Goal: Information Seeking & Learning: Understand process/instructions

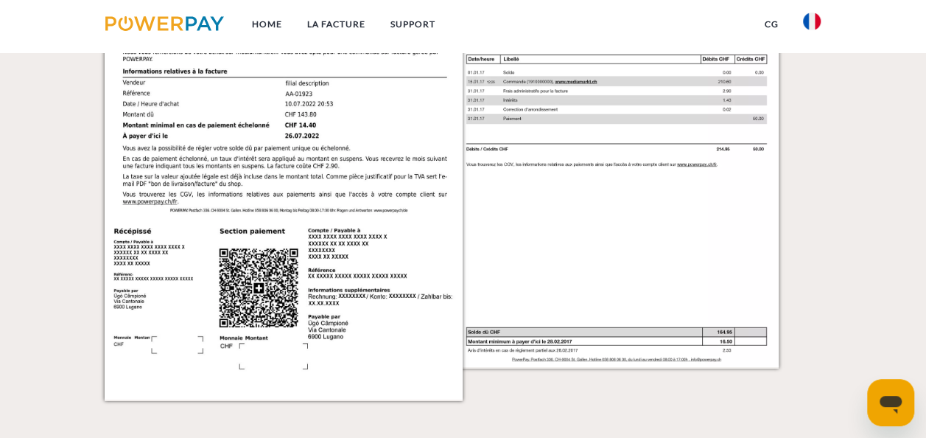
scroll to position [1148, 0]
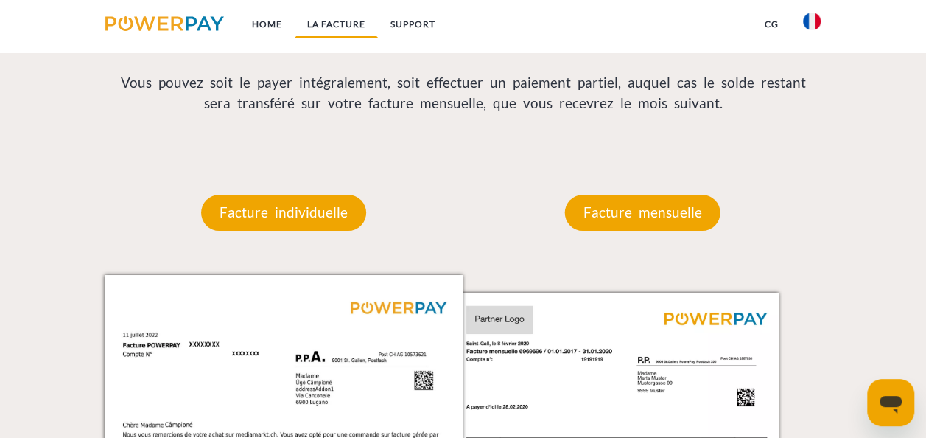
click at [326, 25] on link "LA FACTURE" at bounding box center [336, 24] width 83 height 27
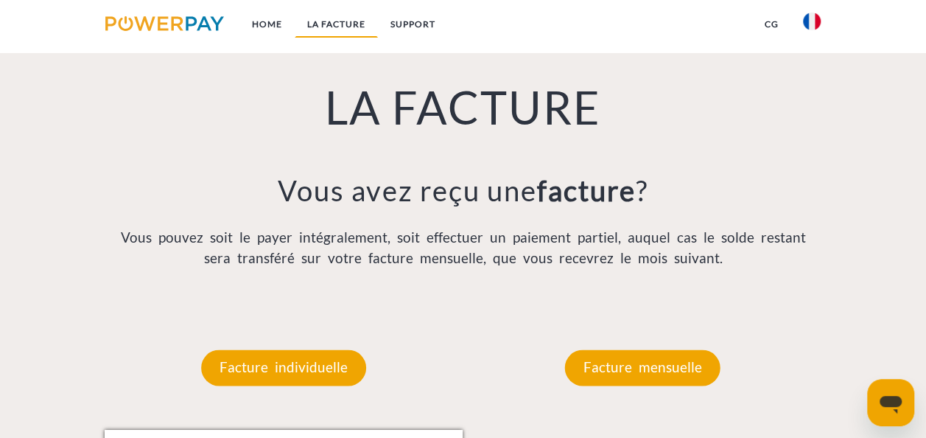
scroll to position [965, 0]
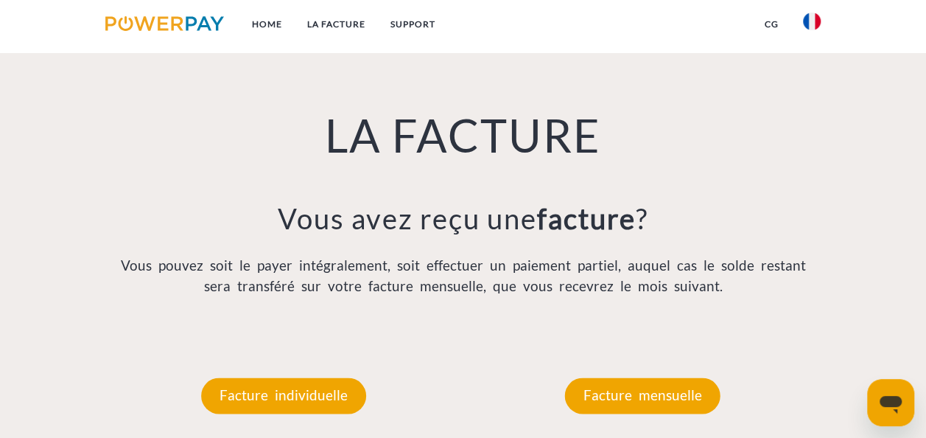
click at [629, 377] on div "Facture mensuelle" at bounding box center [642, 395] width 244 height 124
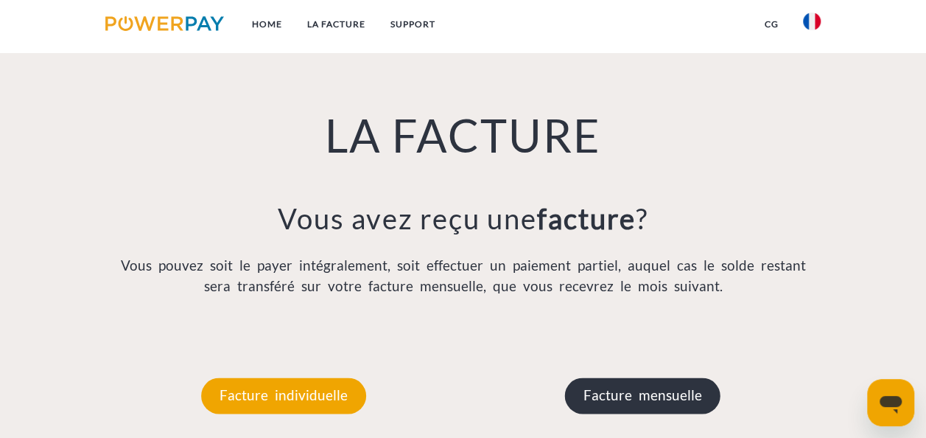
click at [637, 389] on p "Facture mensuelle" at bounding box center [641, 394] width 155 height 35
click at [673, 386] on p "Facture mensuelle" at bounding box center [641, 394] width 155 height 35
click at [652, 389] on p "Facture mensuelle" at bounding box center [641, 394] width 155 height 35
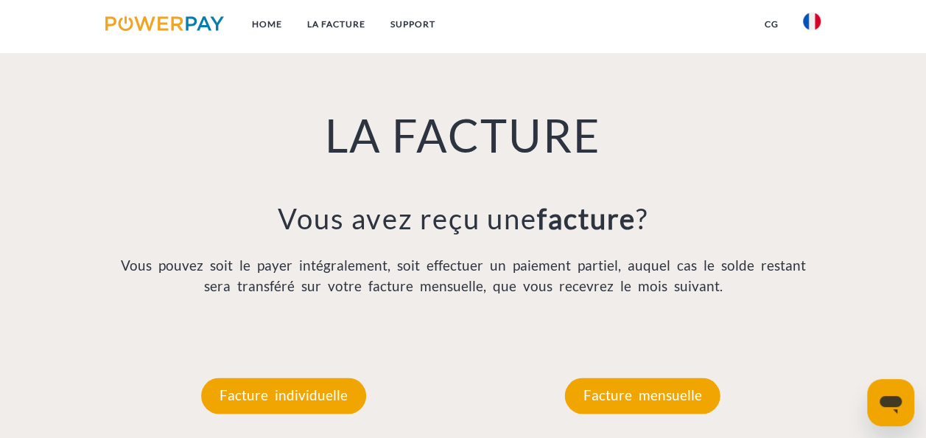
scroll to position [1347, 0]
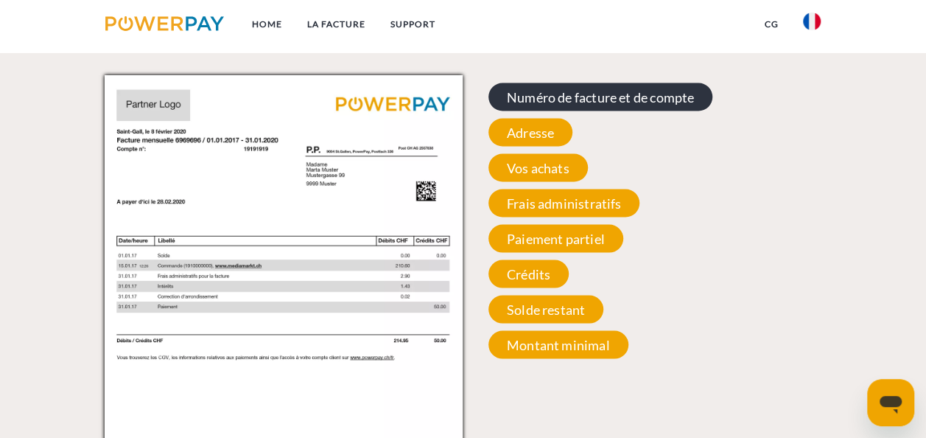
click at [644, 105] on span "Numéro de facture et de compte" at bounding box center [600, 96] width 224 height 28
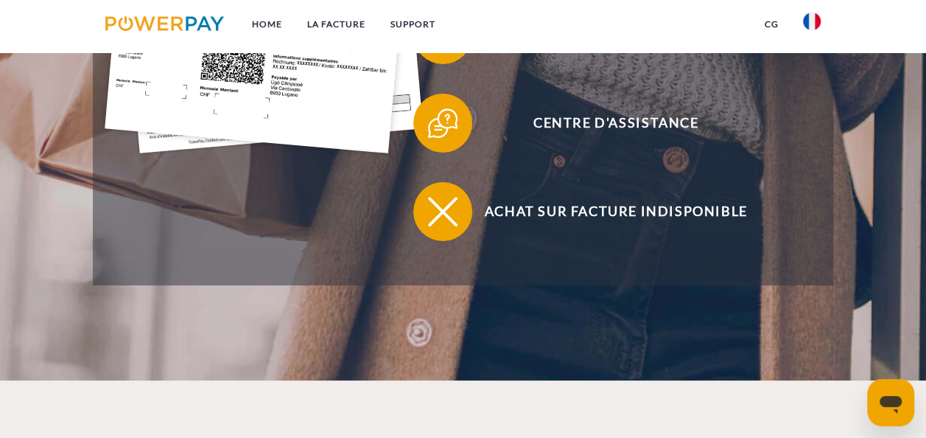
scroll to position [200, 0]
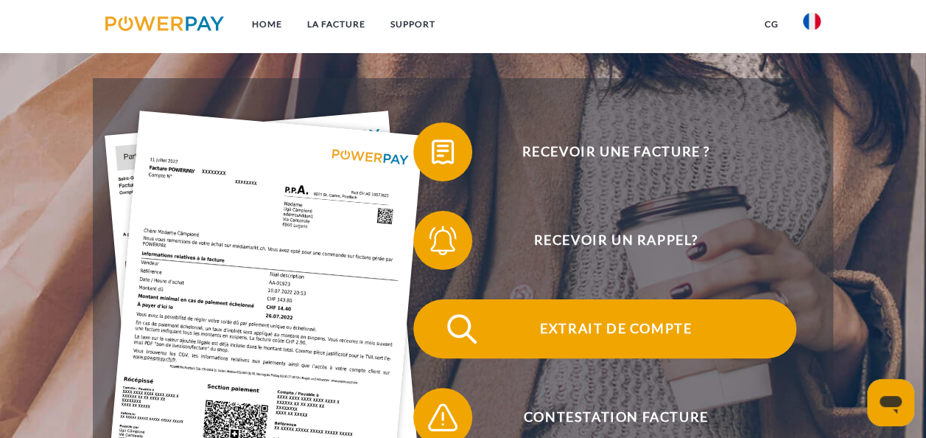
click at [625, 334] on span "Extrait de compte" at bounding box center [615, 328] width 361 height 59
